Goal: Task Accomplishment & Management: Manage account settings

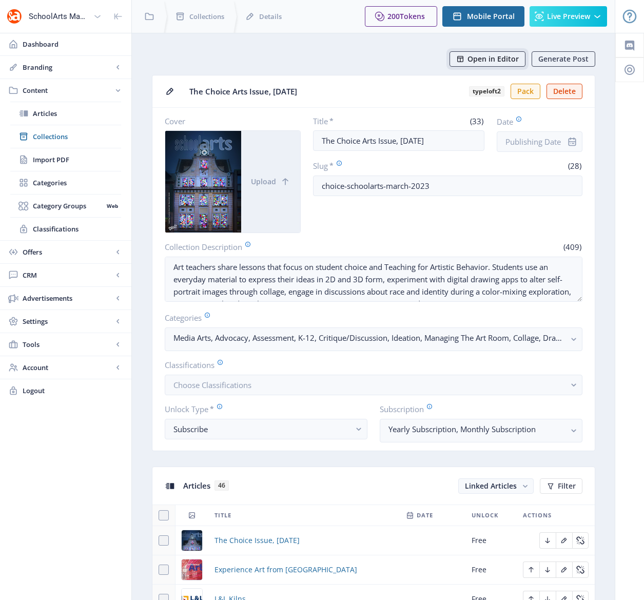
click at [471, 61] on span "Open in Editor" at bounding box center [492, 59] width 51 height 8
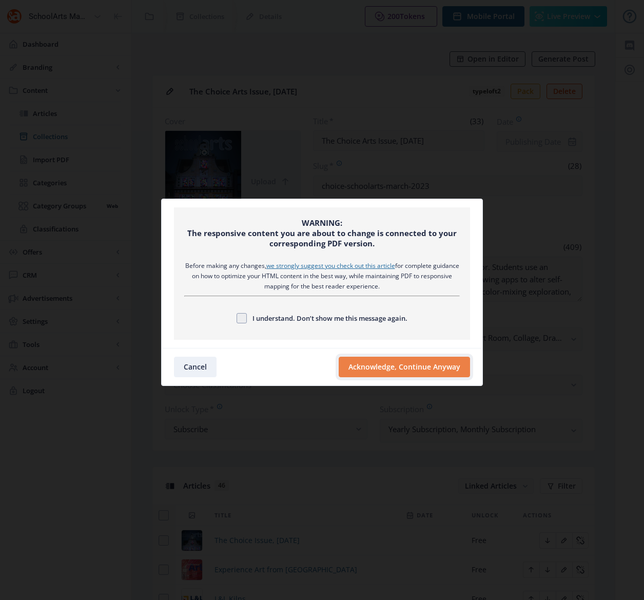
click at [430, 367] on button "Acknowledge, Continue Anyway" at bounding box center [403, 366] width 131 height 21
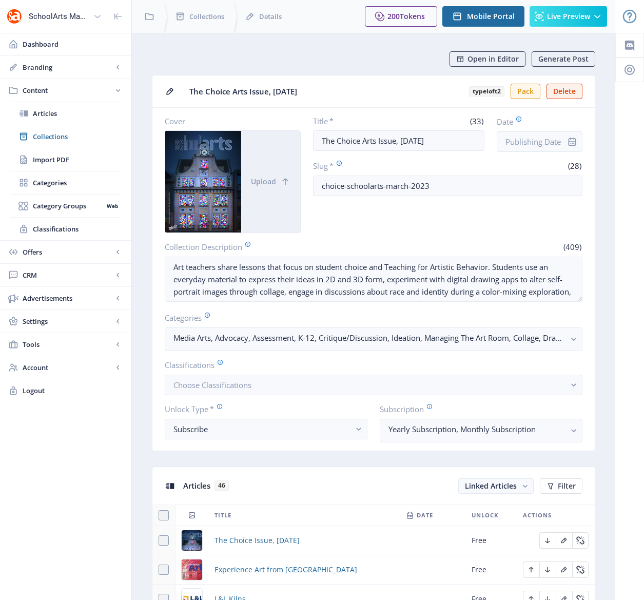
click at [532, 142] on input "Date" at bounding box center [539, 141] width 86 height 21
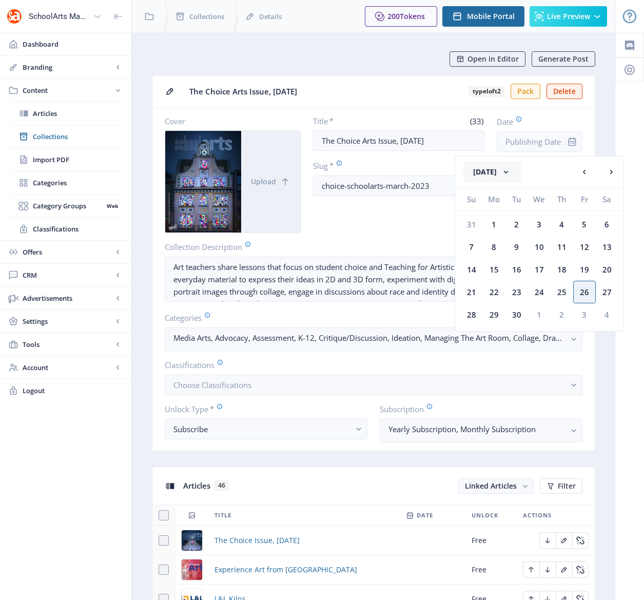
click at [497, 171] on button "[DATE]" at bounding box center [491, 172] width 57 height 21
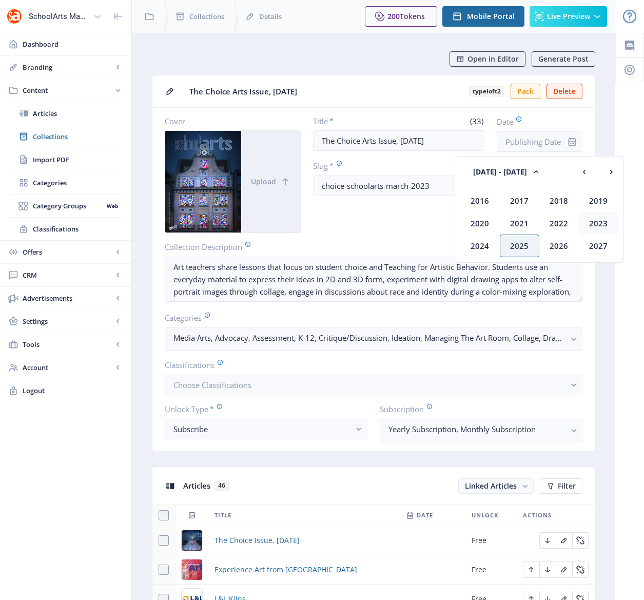
click at [606, 220] on div "2023" at bounding box center [598, 223] width 39 height 23
click at [562, 200] on div "Mar" at bounding box center [558, 200] width 39 height 23
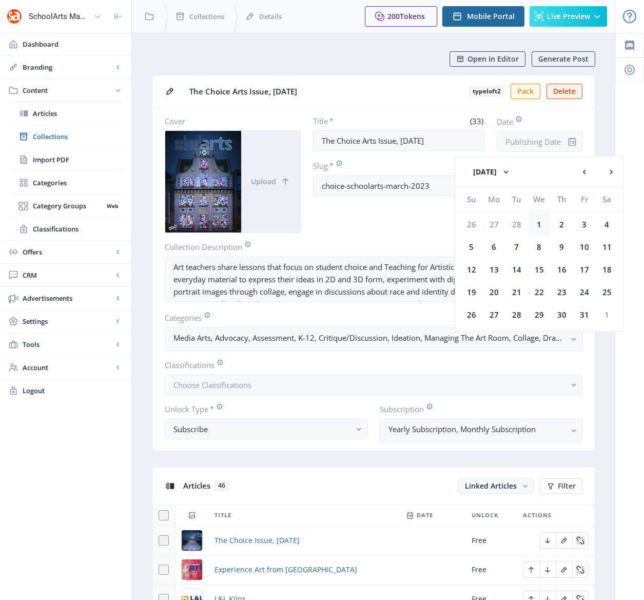
click at [538, 224] on div "1" at bounding box center [539, 224] width 23 height 23
type input "[DATE]"
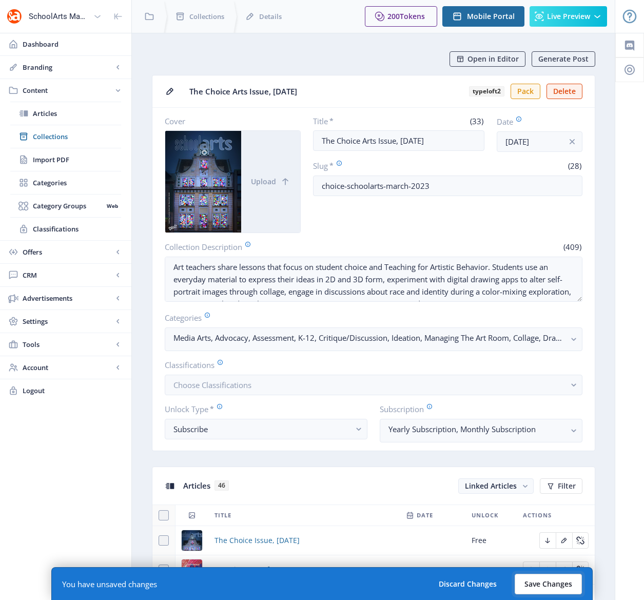
click at [551, 578] on button "Save Changes" at bounding box center [547, 583] width 67 height 21
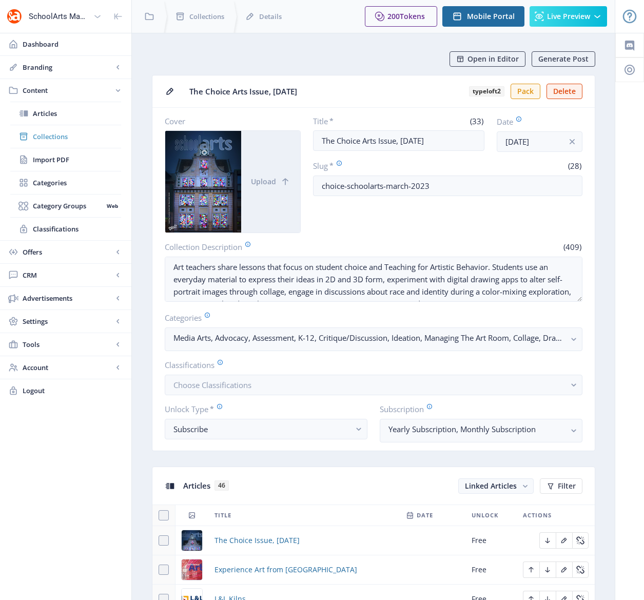
click at [44, 136] on span "Collections" at bounding box center [77, 136] width 88 height 10
